Goal: Information Seeking & Learning: Learn about a topic

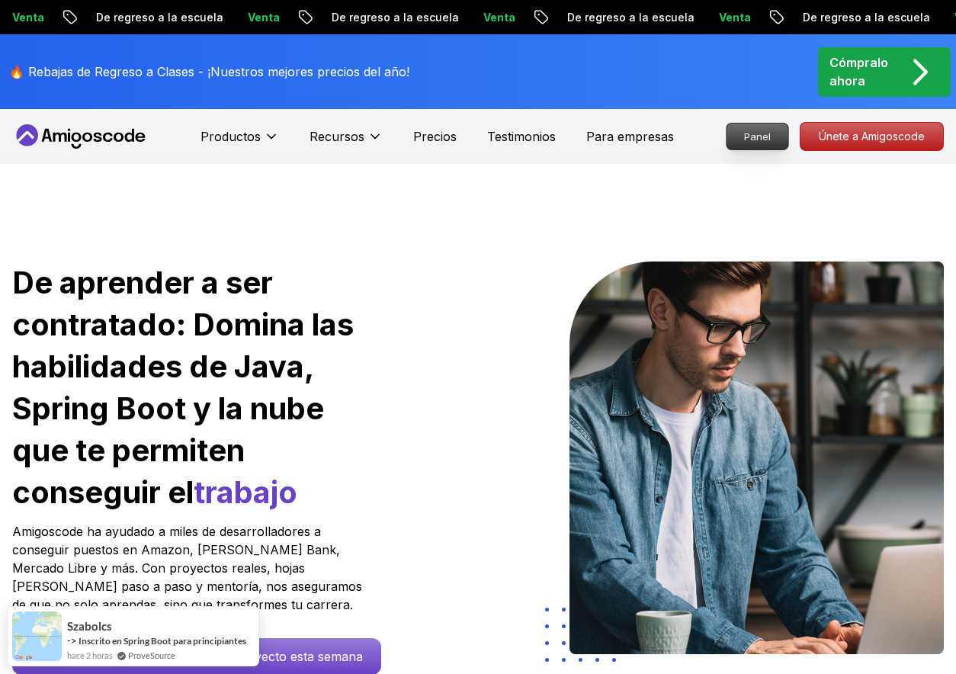
click at [767, 133] on font "Panel" at bounding box center [757, 136] width 27 height 12
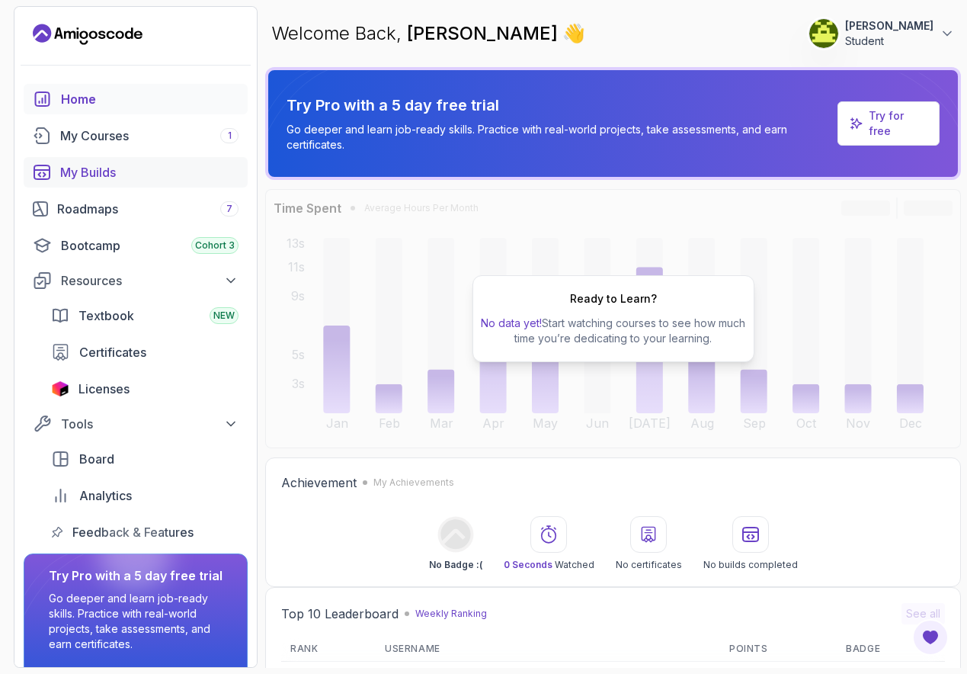
click at [97, 176] on div "My Builds" at bounding box center [149, 172] width 178 height 18
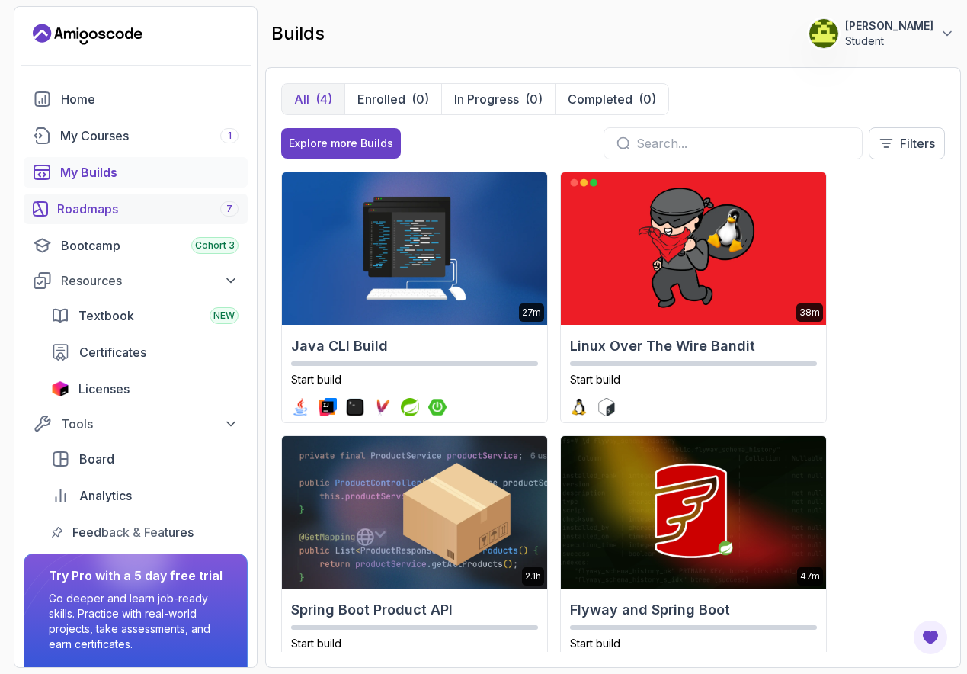
click at [117, 217] on div "Roadmaps 7" at bounding box center [147, 209] width 181 height 18
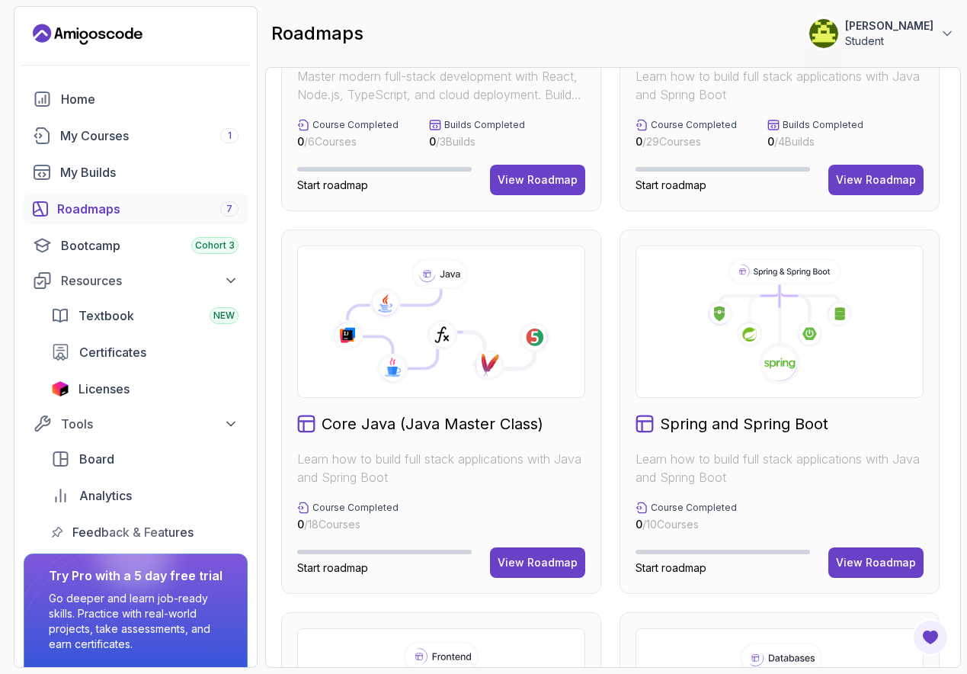
scroll to position [242, 0]
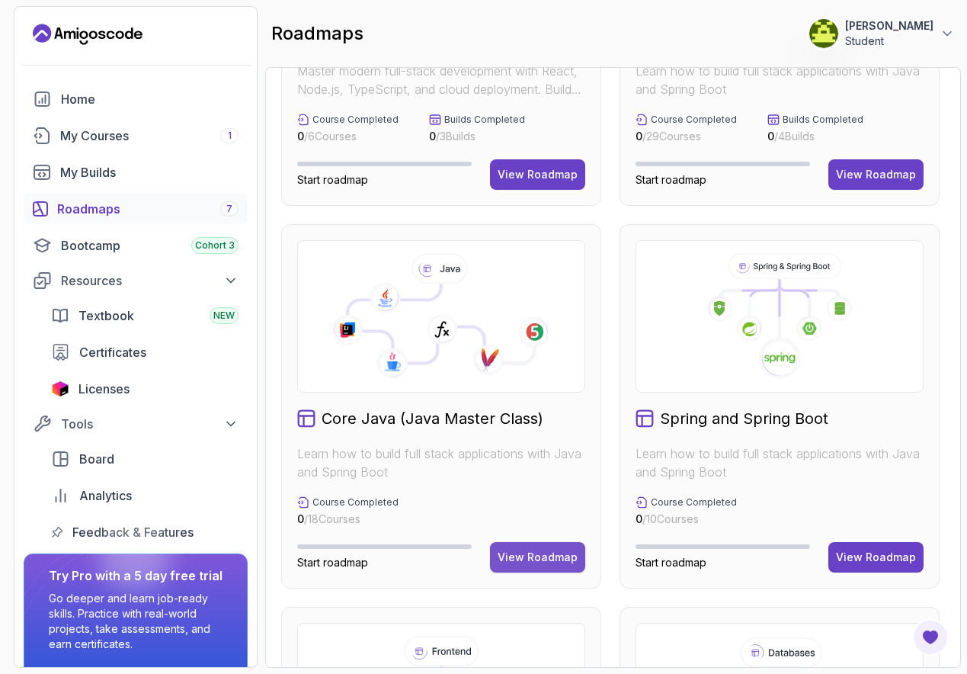
click at [530, 562] on div "View Roadmap" at bounding box center [538, 556] width 80 height 15
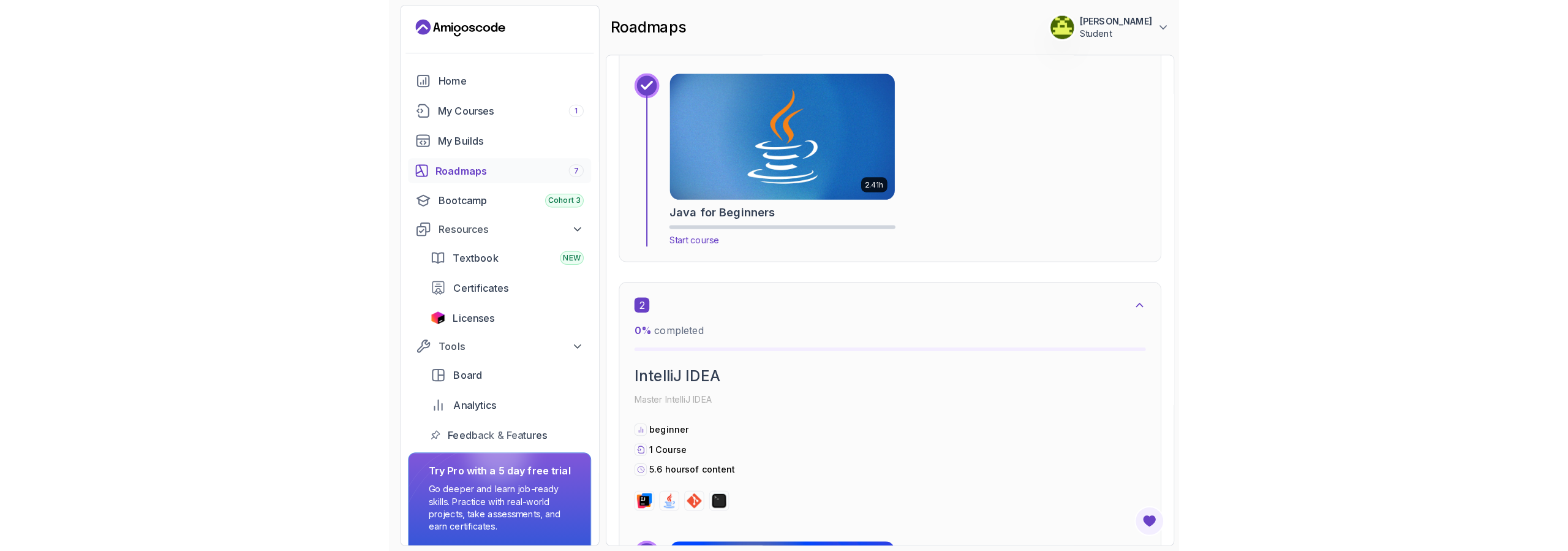
scroll to position [426, 0]
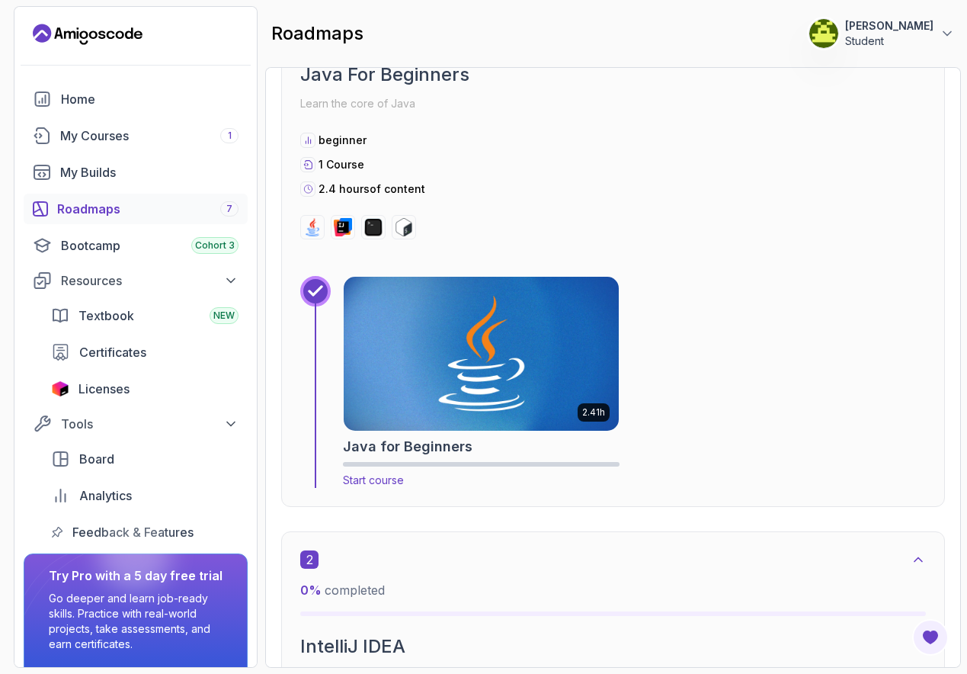
click at [409, 384] on img at bounding box center [481, 354] width 289 height 162
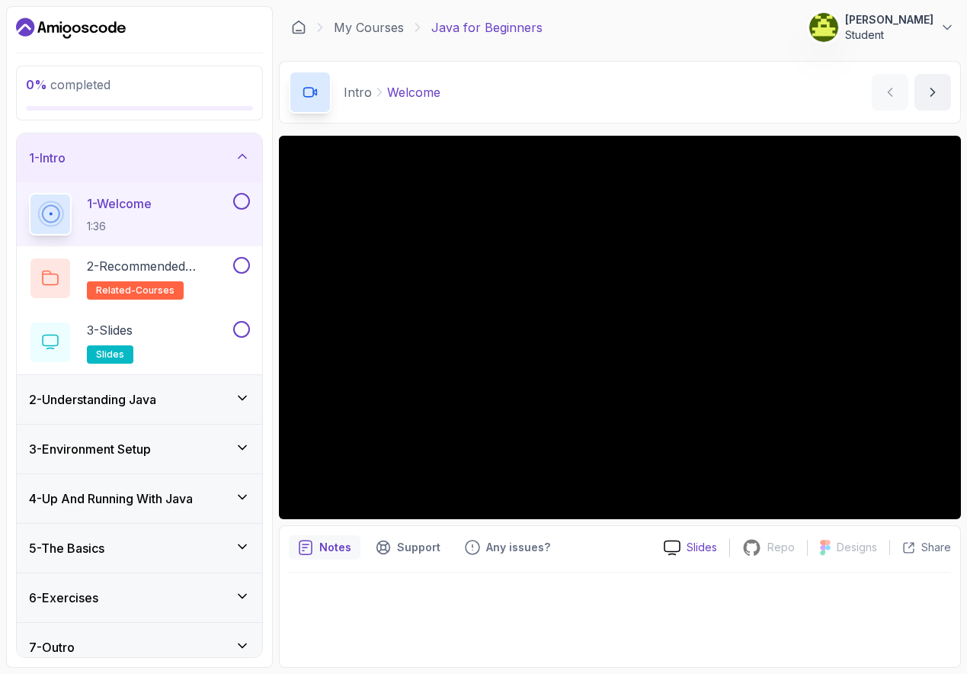
click at [690, 550] on p "Slides" at bounding box center [702, 547] width 30 height 15
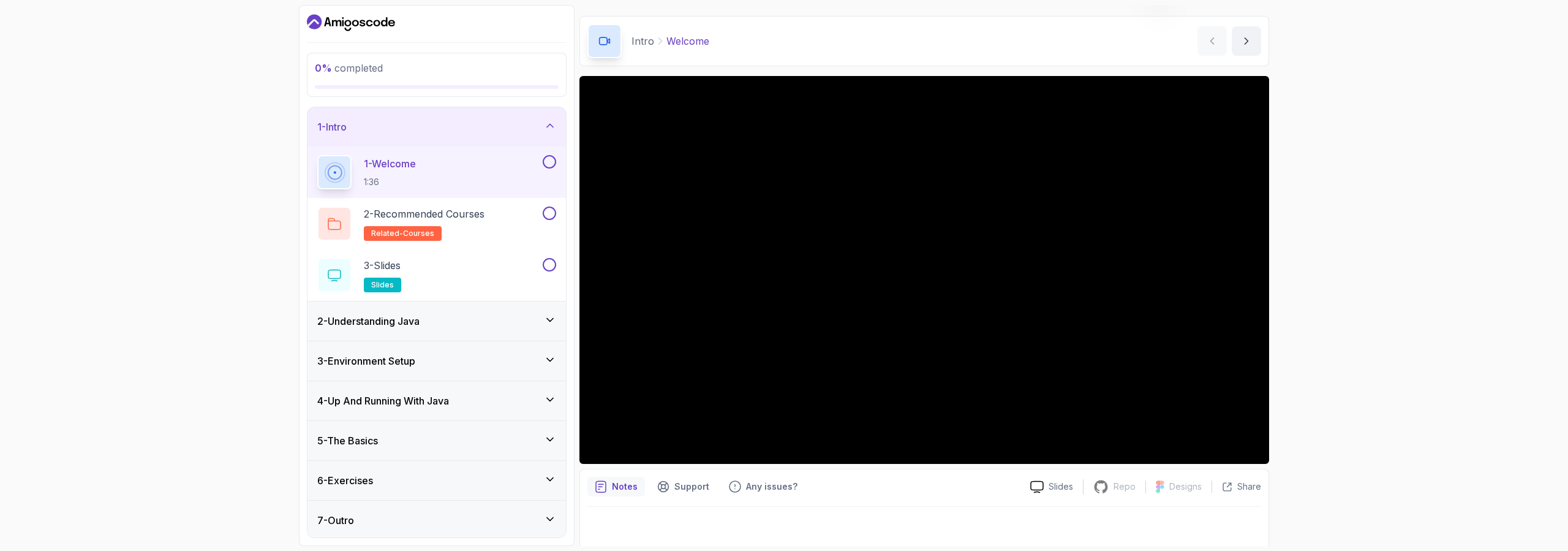
scroll to position [36, 0]
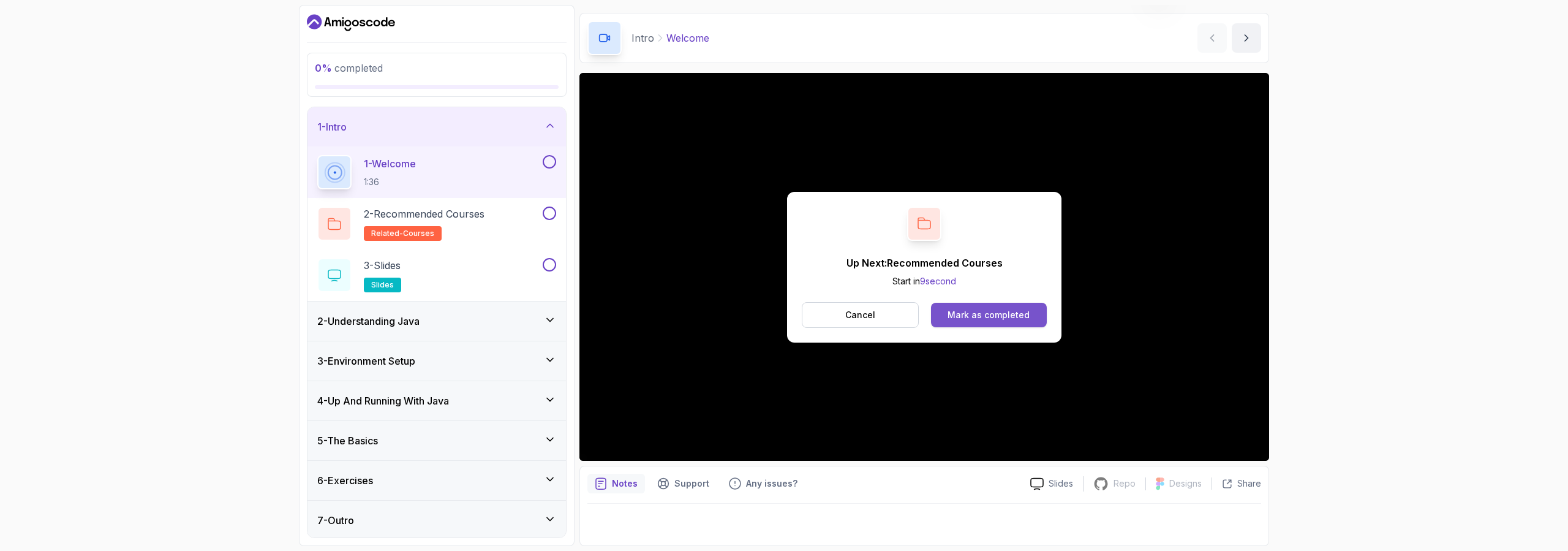
click at [776, 320] on div "Mark as completed" at bounding box center [989, 315] width 82 height 12
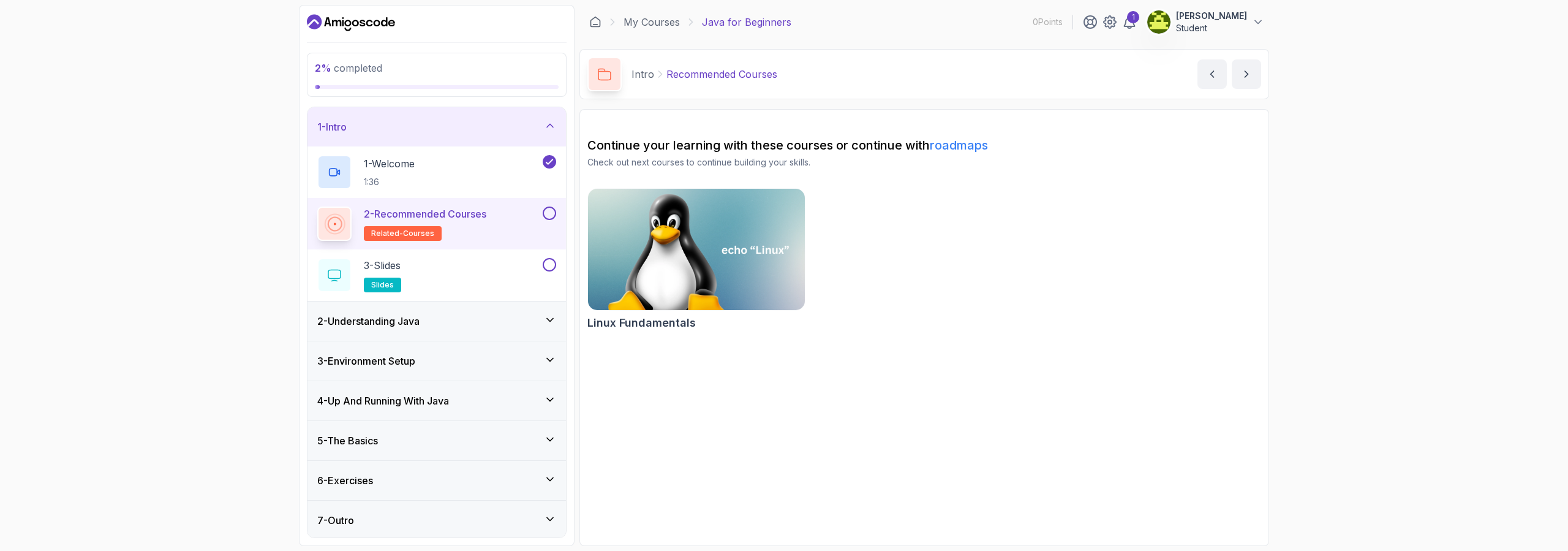
click at [452, 223] on h2 "2 - Recommended Courses related-courses" at bounding box center [425, 224] width 122 height 35
click at [552, 209] on button at bounding box center [549, 213] width 14 height 14
click at [434, 212] on p "2 - Recommended Courses" at bounding box center [425, 214] width 122 height 14
click at [464, 208] on p "2 - Recommended Courses" at bounding box center [425, 214] width 122 height 14
click at [408, 236] on span "related-courses" at bounding box center [403, 233] width 63 height 10
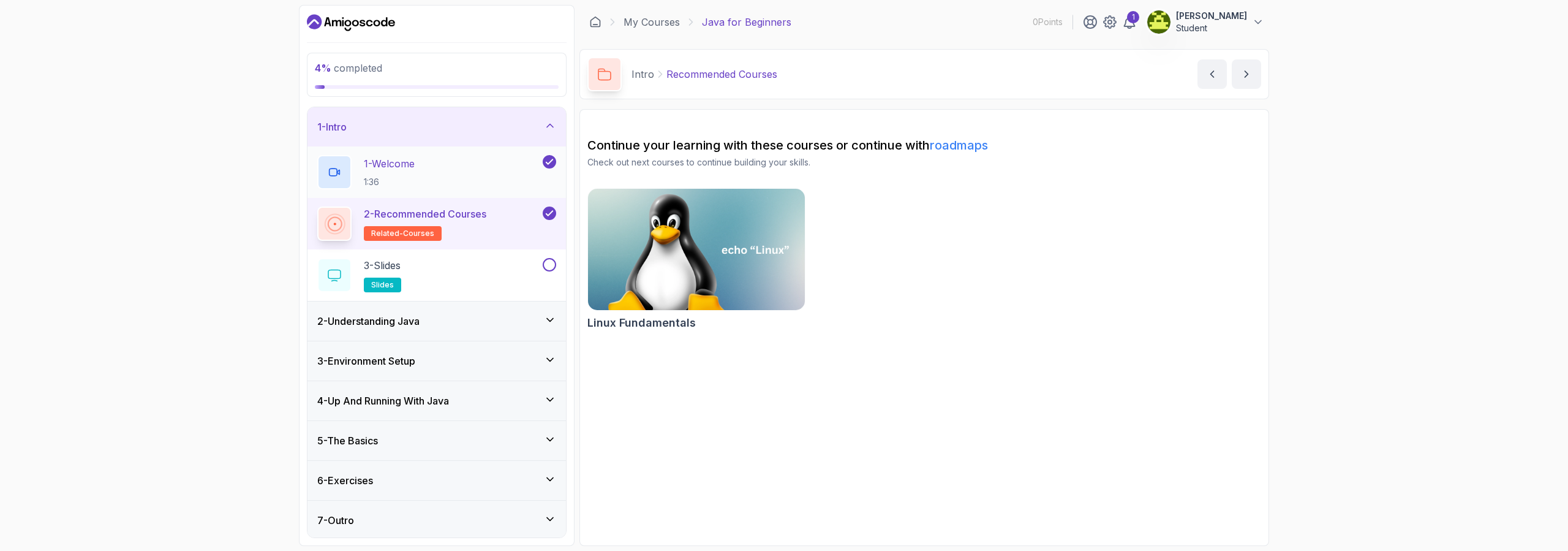
click at [403, 156] on p "1 - Welcome" at bounding box center [389, 163] width 51 height 14
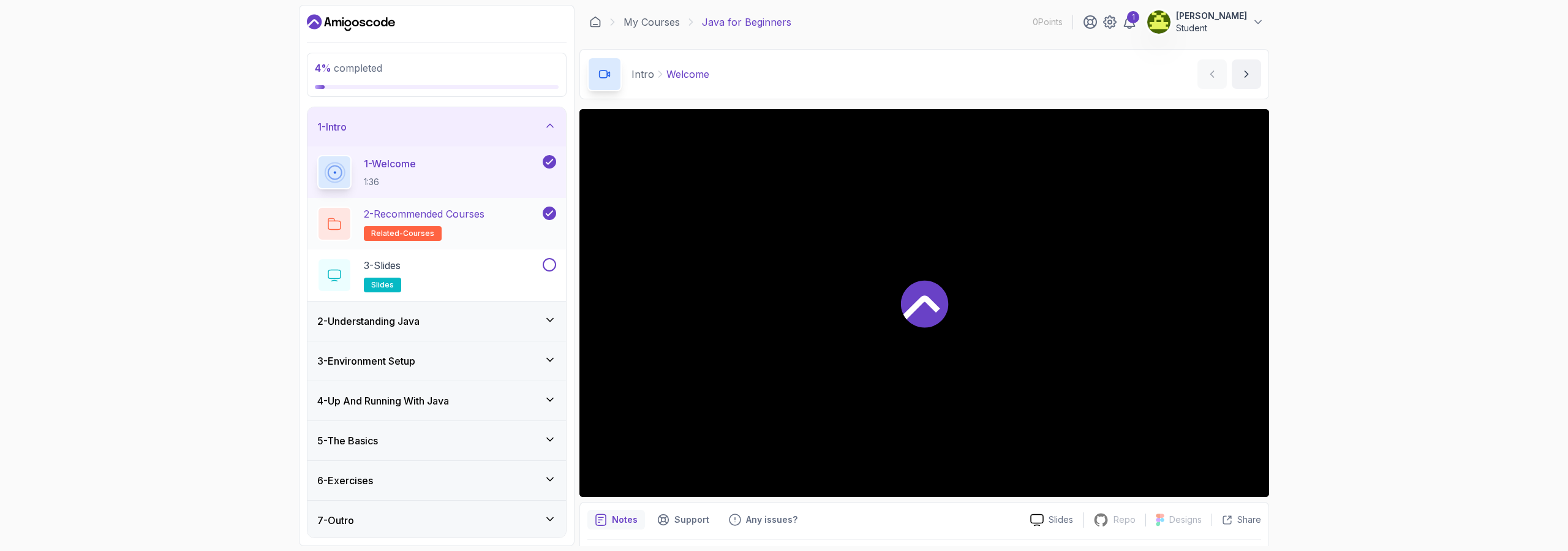
click at [470, 221] on h2 "2 - Recommended Courses related-courses" at bounding box center [424, 224] width 121 height 35
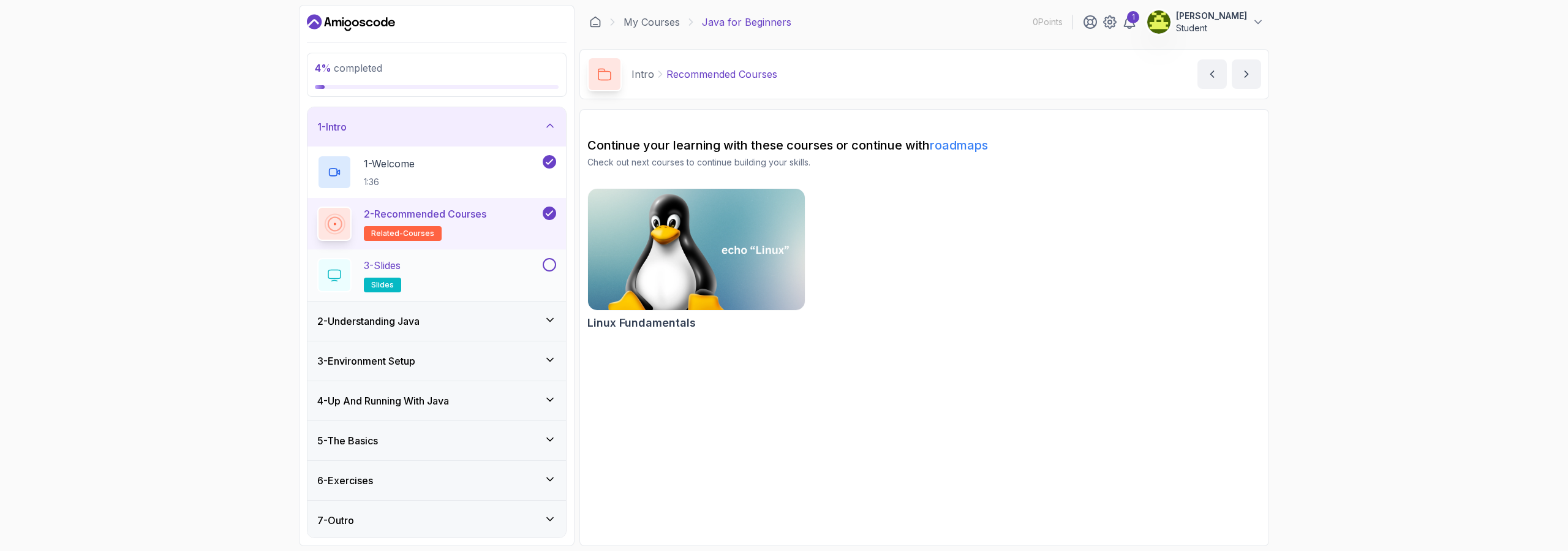
click at [456, 277] on div "3 - Slides slides" at bounding box center [428, 275] width 223 height 35
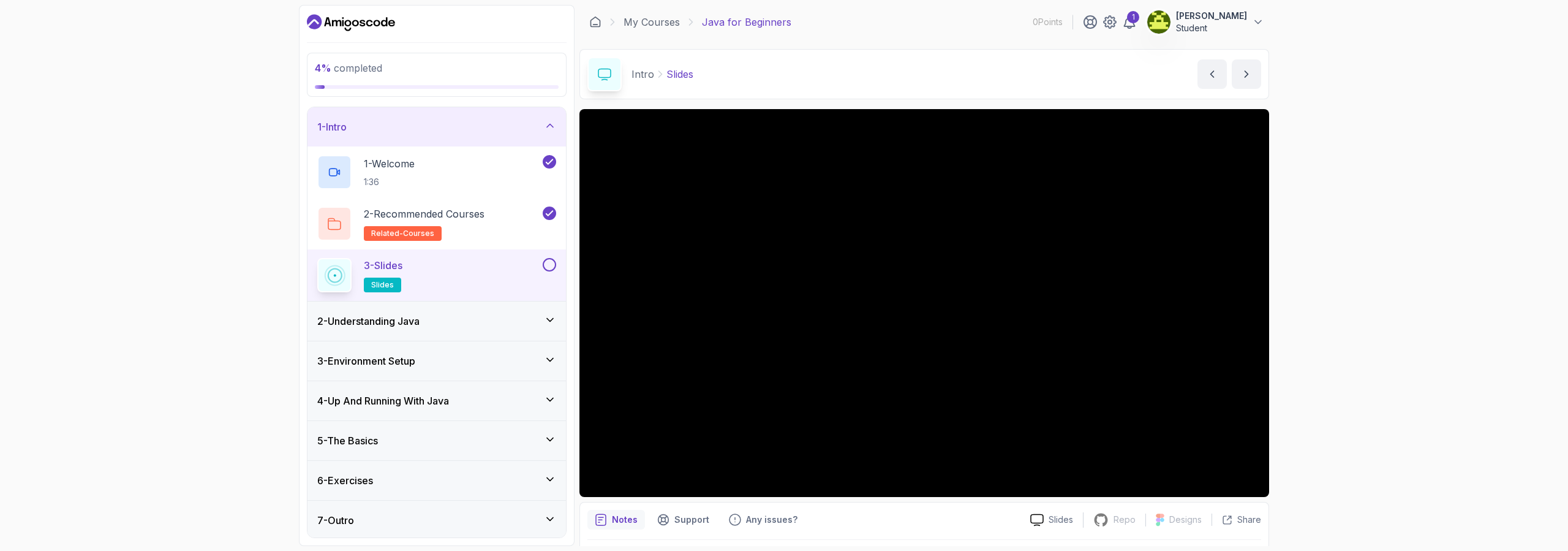
click at [551, 255] on div "3 - Slides slides" at bounding box center [437, 275] width 259 height 51
click at [550, 267] on button at bounding box center [549, 265] width 14 height 14
click at [550, 326] on div "2 - Understanding Java" at bounding box center [436, 321] width 239 height 14
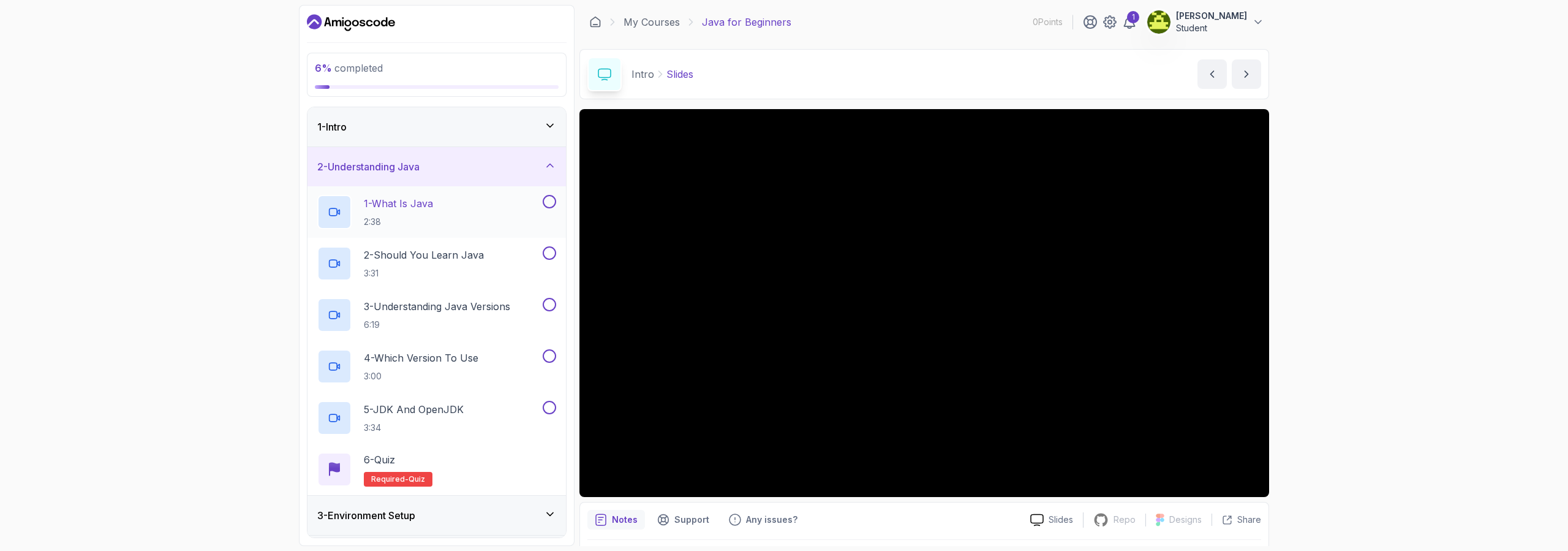
click at [492, 219] on div "1 - What Is Java 2:38" at bounding box center [428, 212] width 223 height 35
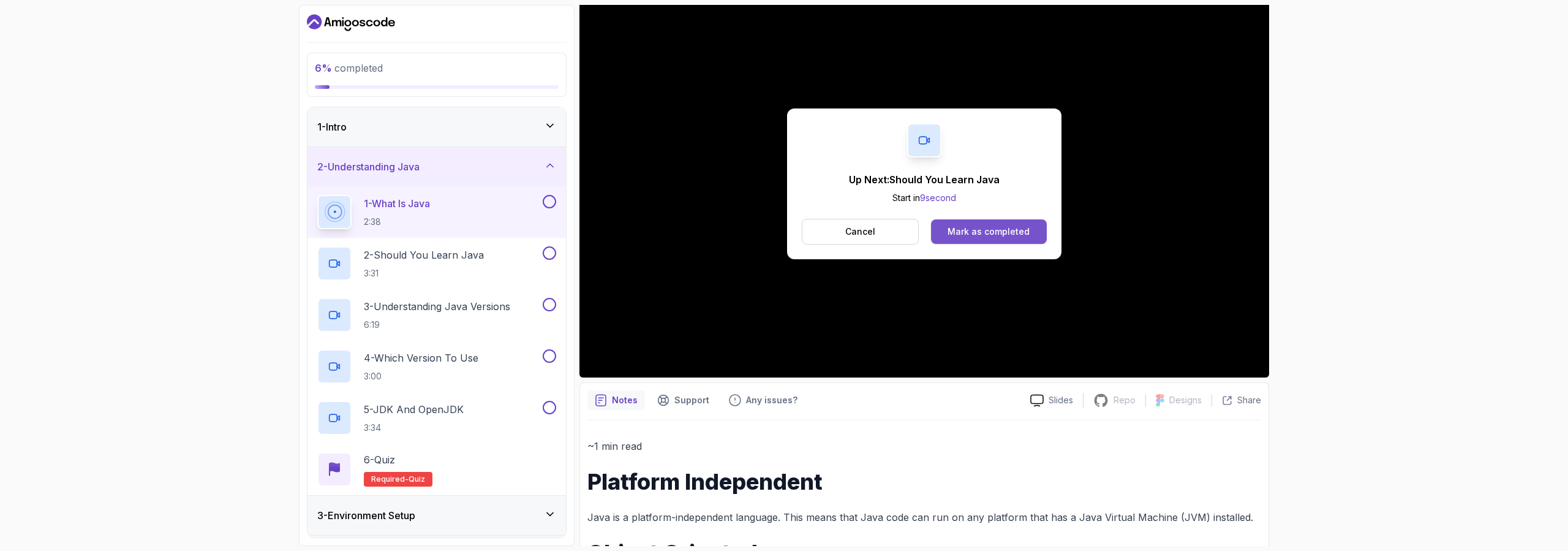
click at [776, 233] on div "Mark as completed" at bounding box center [989, 231] width 82 height 12
